Goal: Navigation & Orientation: Find specific page/section

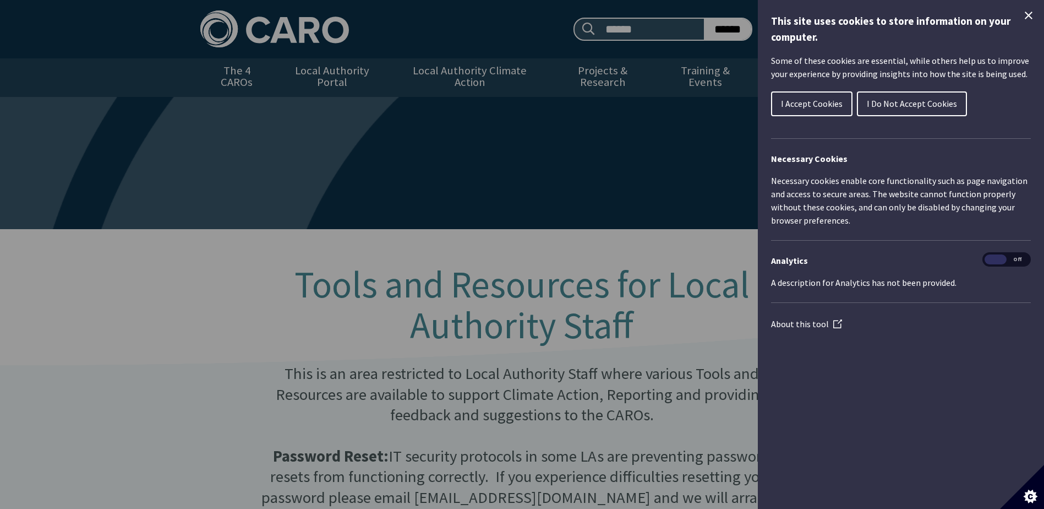
type input "**********"
click at [304, 362] on div "Cookie preferences" at bounding box center [522, 254] width 1044 height 509
click at [801, 103] on span "I Accept Cookies" at bounding box center [812, 103] width 62 height 11
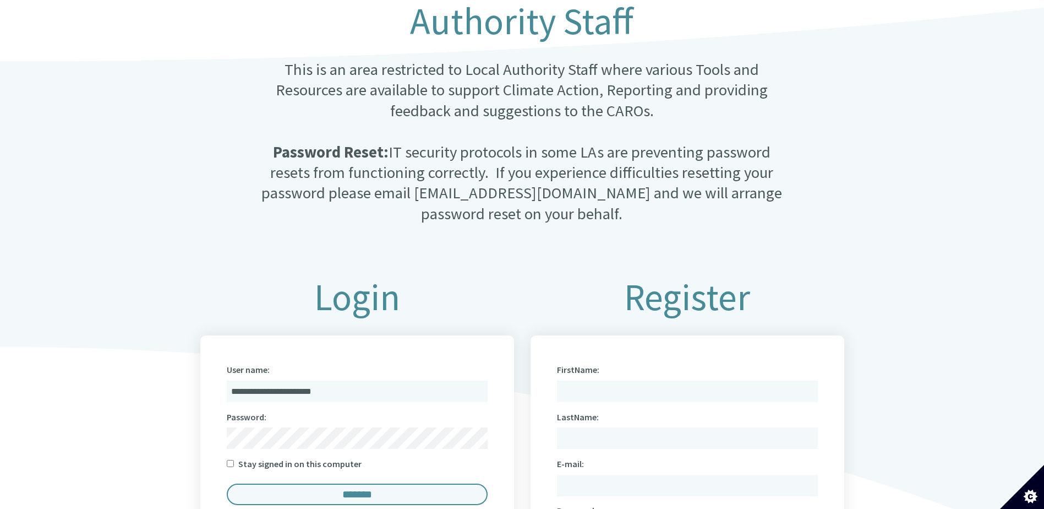
scroll to position [440, 0]
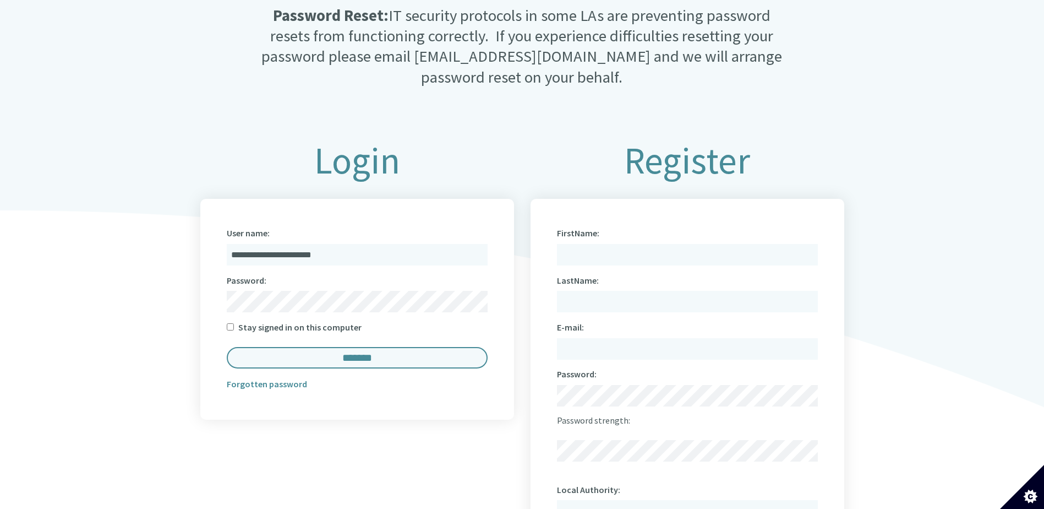
click at [315, 319] on label "Stay signed in on this computer" at bounding box center [299, 327] width 123 height 16
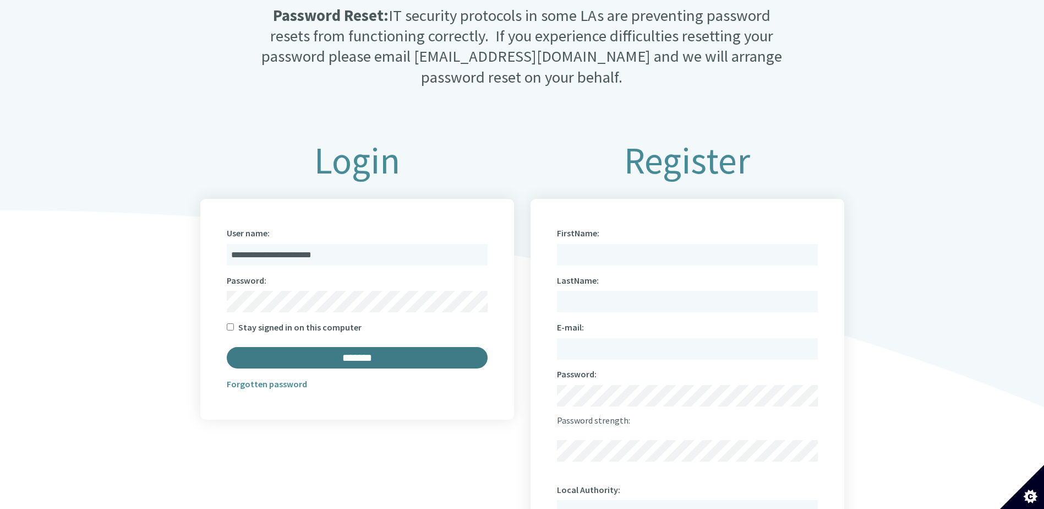
click at [344, 348] on input "*******" at bounding box center [357, 357] width 261 height 21
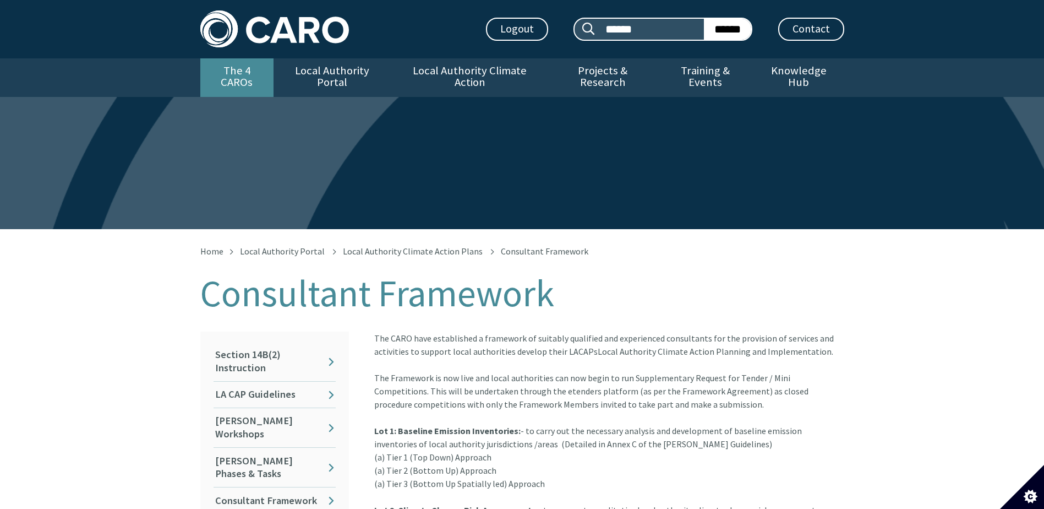
click at [245, 70] on link "The 4 CAROs" at bounding box center [236, 77] width 73 height 39
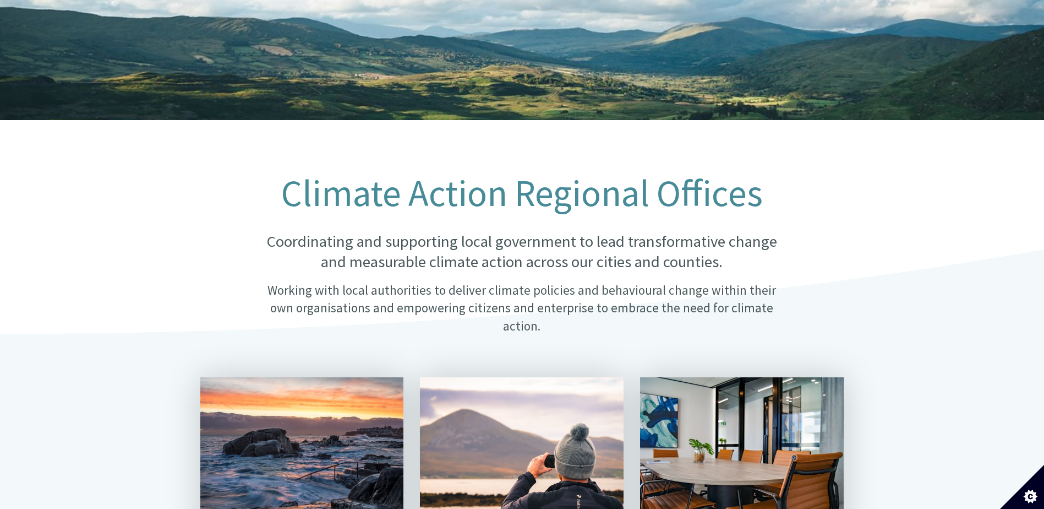
scroll to position [110, 0]
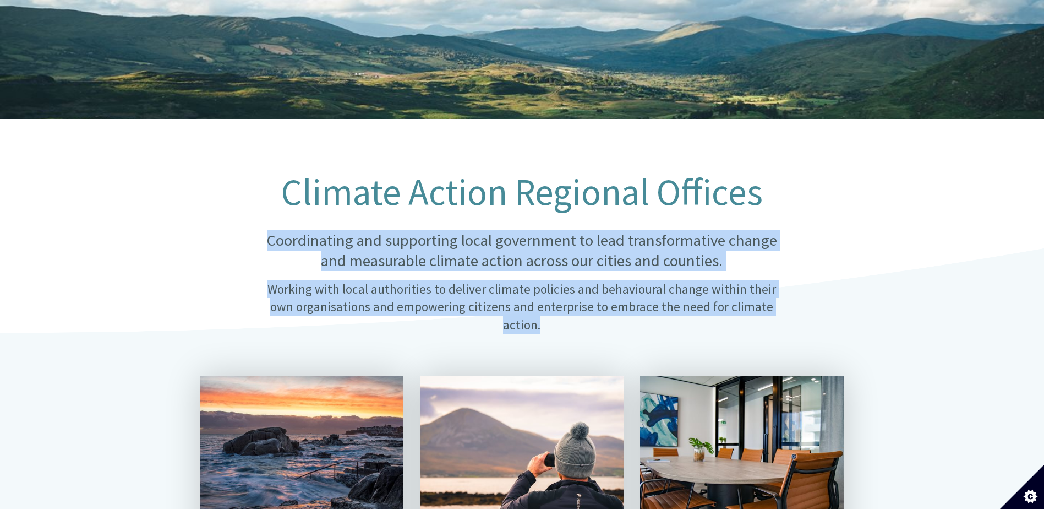
drag, startPoint x: 265, startPoint y: 224, endPoint x: 779, endPoint y: 310, distance: 521.8
click at [779, 310] on div "Climate Action Regional Offices Coordinating and supporting local government to…" at bounding box center [522, 261] width 550 height 178
copy div "Coordinating and supporting local government to lead transformative change and …"
